Goal: Information Seeking & Learning: Learn about a topic

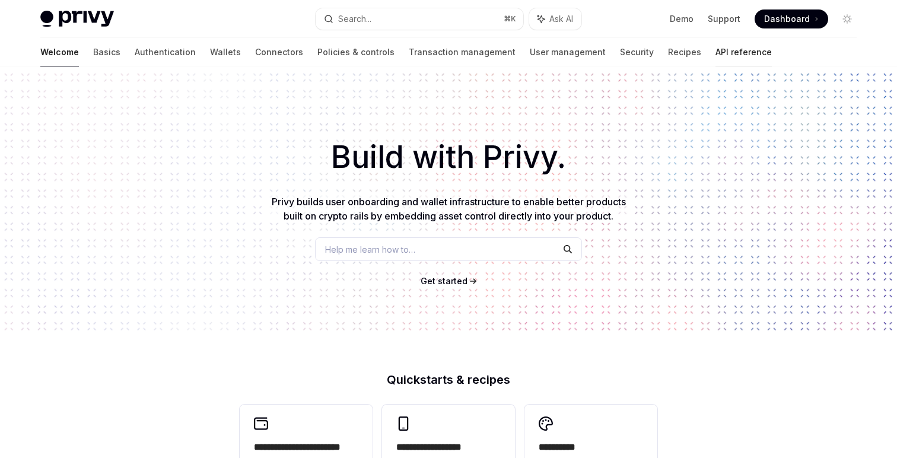
click at [716, 52] on link "API reference" at bounding box center [744, 52] width 56 height 28
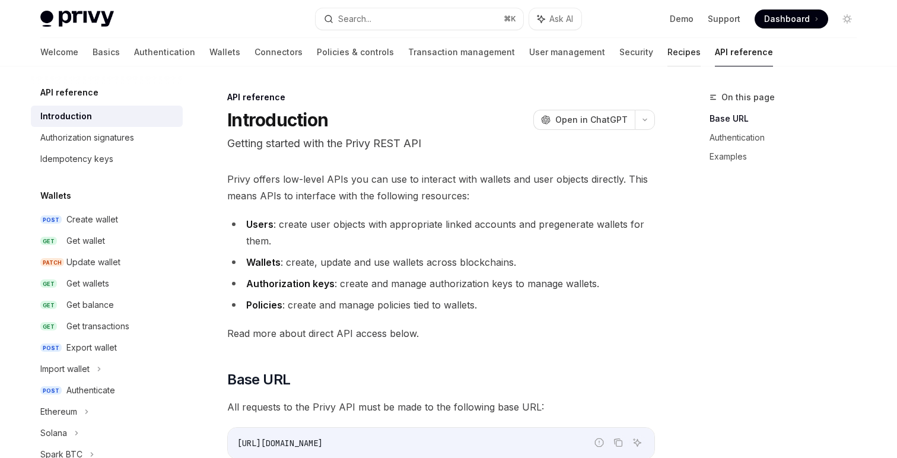
click at [668, 54] on link "Recipes" at bounding box center [684, 52] width 33 height 28
type textarea "*"
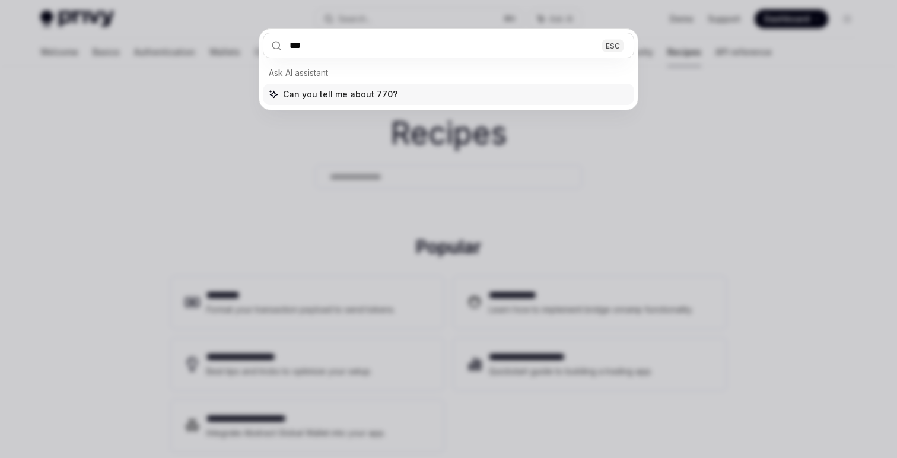
type input "****"
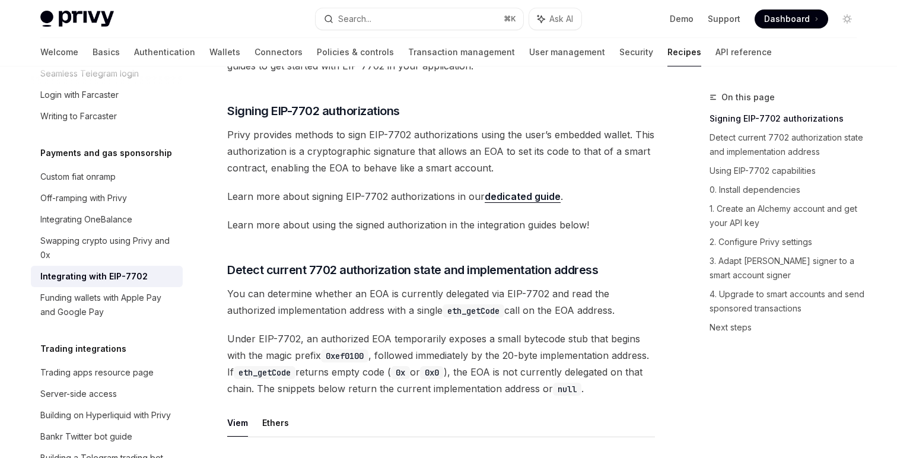
scroll to position [218, 0]
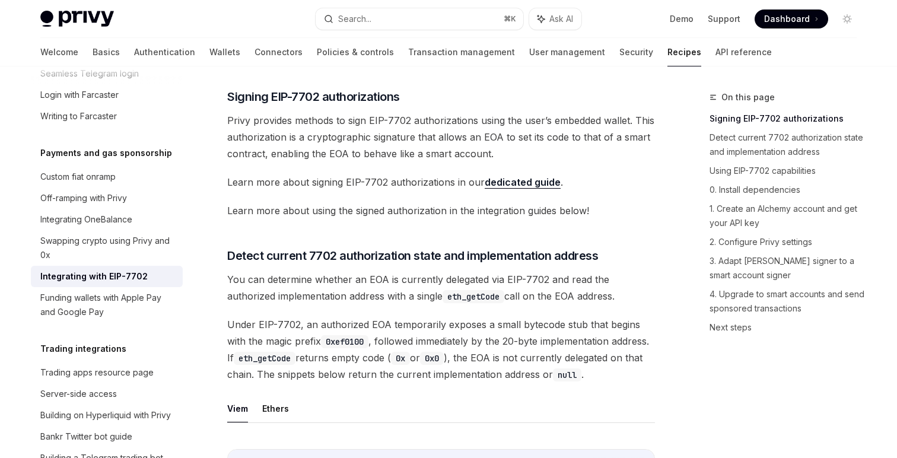
click at [538, 186] on link "dedicated guide" at bounding box center [523, 182] width 76 height 12
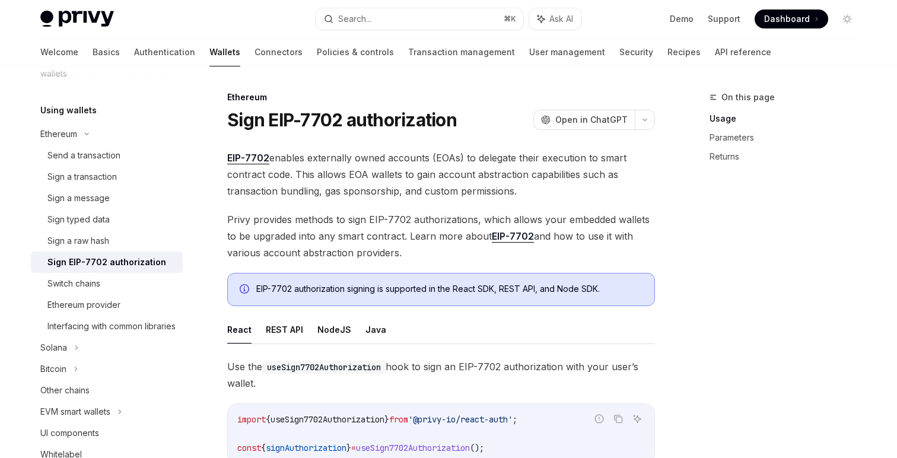
click at [522, 236] on link "EIP-7702" at bounding box center [513, 236] width 42 height 12
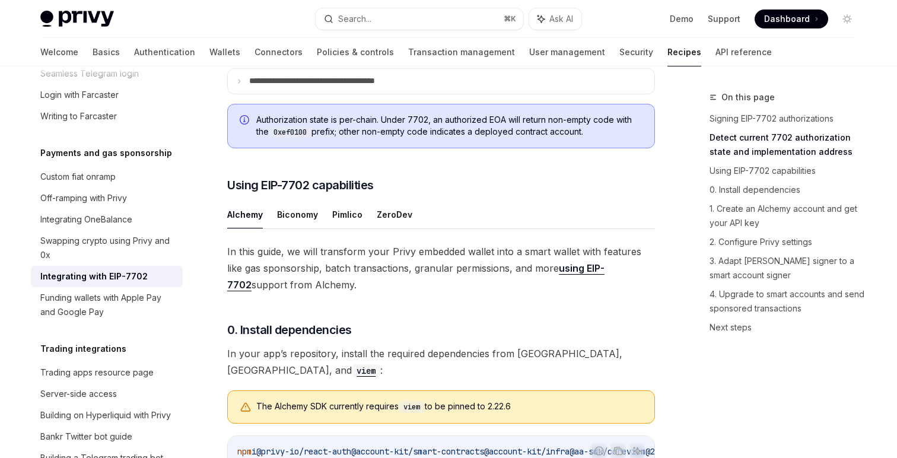
scroll to position [734, 0]
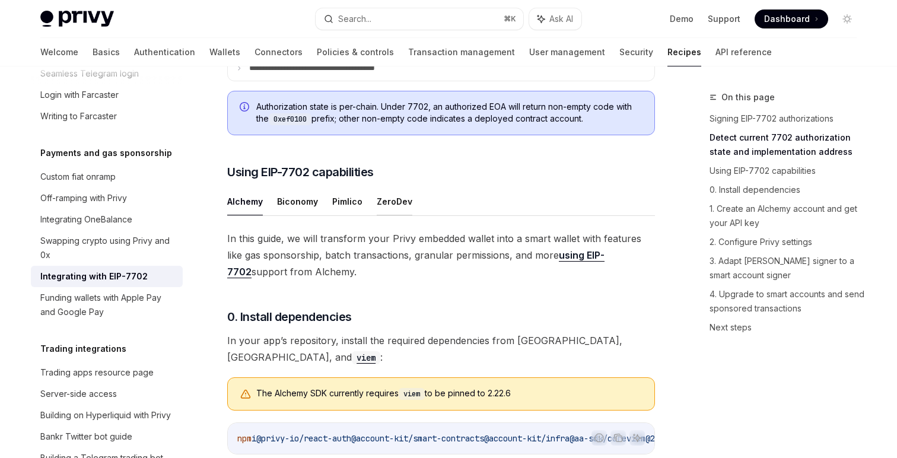
click at [381, 215] on button "ZeroDev" at bounding box center [395, 202] width 36 height 28
type textarea "*"
